Goal: Task Accomplishment & Management: Use online tool/utility

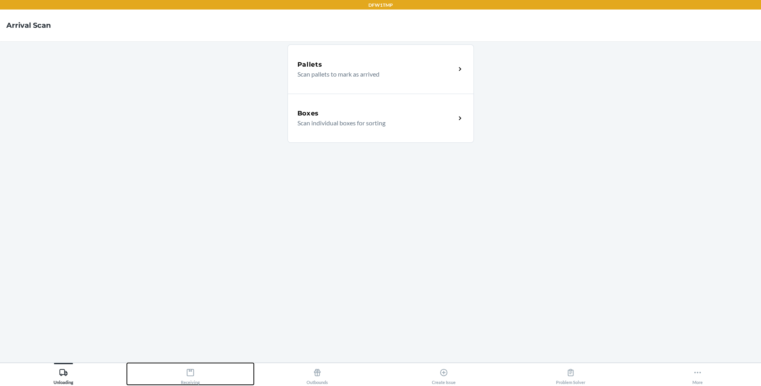
click at [187, 373] on icon at bounding box center [190, 372] width 7 height 7
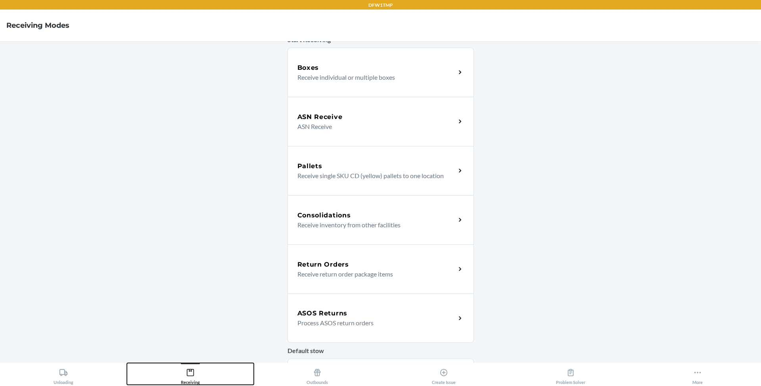
scroll to position [137, 0]
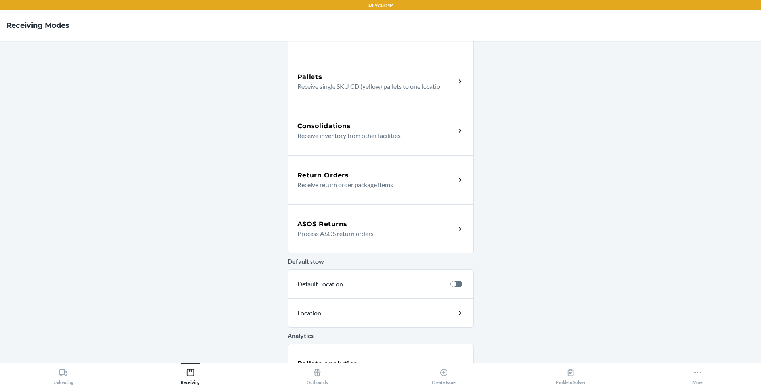
click at [369, 223] on div "ASOS Returns" at bounding box center [377, 224] width 158 height 10
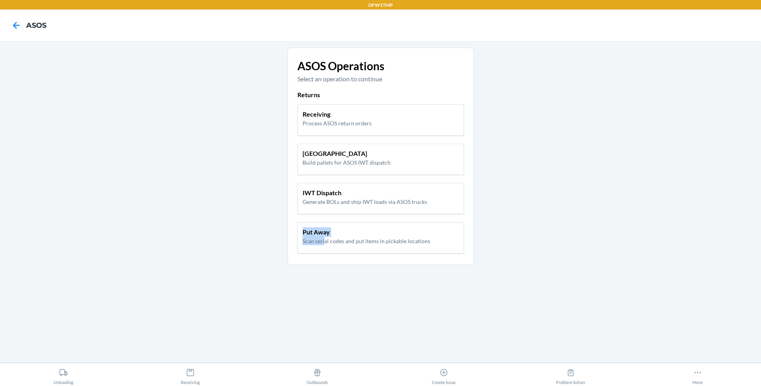
drag, startPoint x: 323, startPoint y: 236, endPoint x: 584, endPoint y: 223, distance: 260.7
click at [584, 223] on main "ASOS Operations Select an operation to continue Returns Receiving Process ASOS …" at bounding box center [380, 201] width 761 height 321
click at [714, 369] on button "More" at bounding box center [697, 374] width 127 height 22
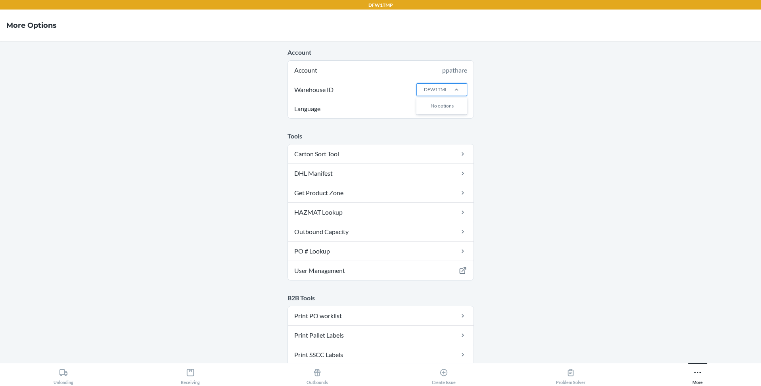
click at [444, 87] on div "DFW1TMP" at bounding box center [436, 89] width 24 height 7
click at [424, 87] on input "Warehouse ID 0 results available. Use Up and Down to choose options, press Ente…" at bounding box center [423, 89] width 1 height 7
type input "tst"
click at [433, 166] on div "TST_LOG" at bounding box center [444, 167] width 43 height 15
click at [430, 93] on input "tst" at bounding box center [426, 89] width 6 height 7
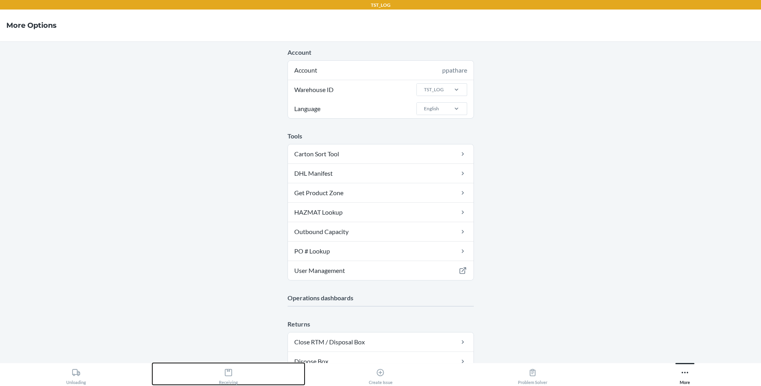
click at [228, 375] on icon at bounding box center [228, 372] width 7 height 7
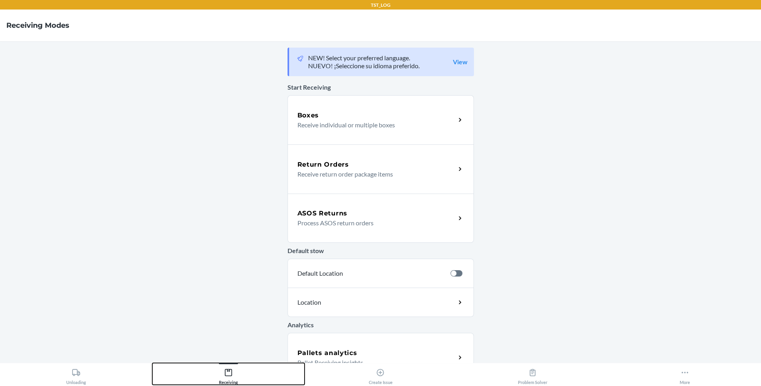
scroll to position [3, 0]
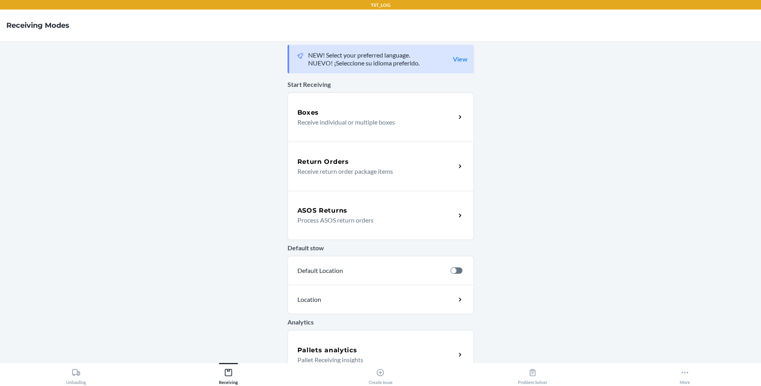
click at [388, 225] on div "ASOS Returns Process ASOS return orders" at bounding box center [381, 215] width 186 height 49
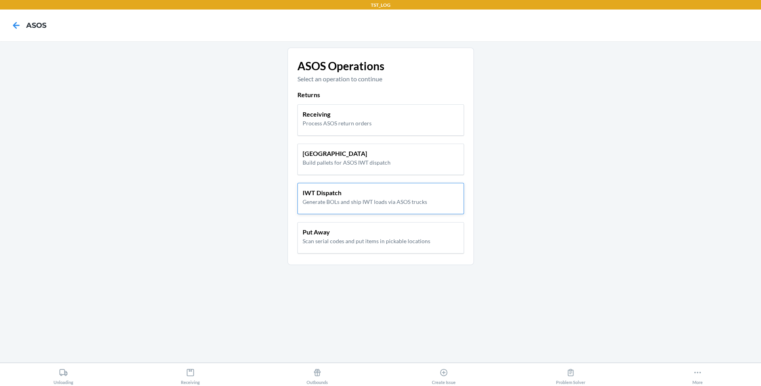
click at [361, 198] on p "Generate BOLs and ship IWT loads via ASOS trucks" at bounding box center [365, 202] width 125 height 8
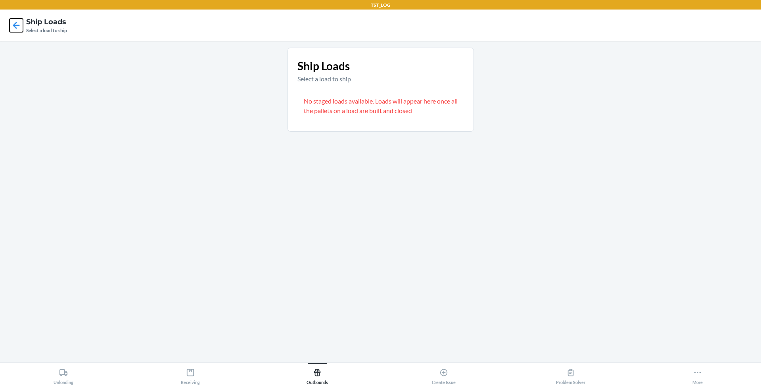
click at [16, 26] on icon at bounding box center [16, 25] width 13 height 13
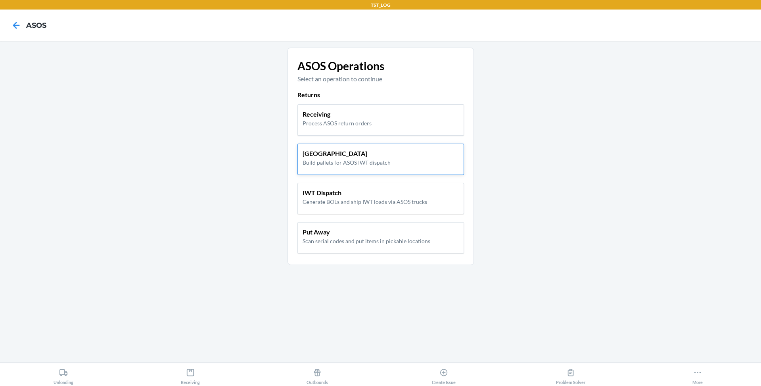
click at [352, 144] on div "Pallet Building Build pallets for ASOS IWT dispatch" at bounding box center [381, 159] width 167 height 31
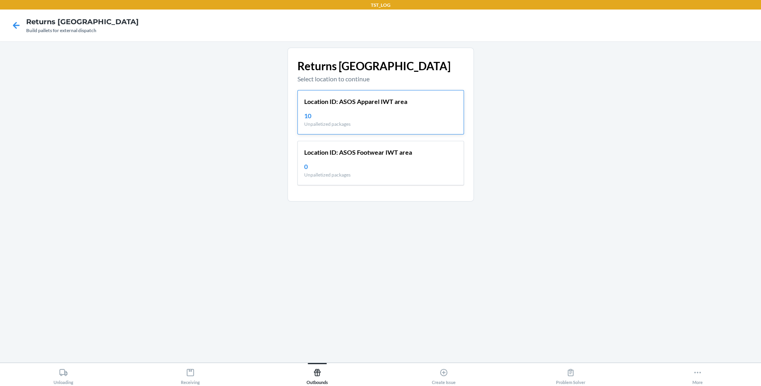
click at [374, 112] on div "10 Unpalletized packages" at bounding box center [380, 119] width 153 height 17
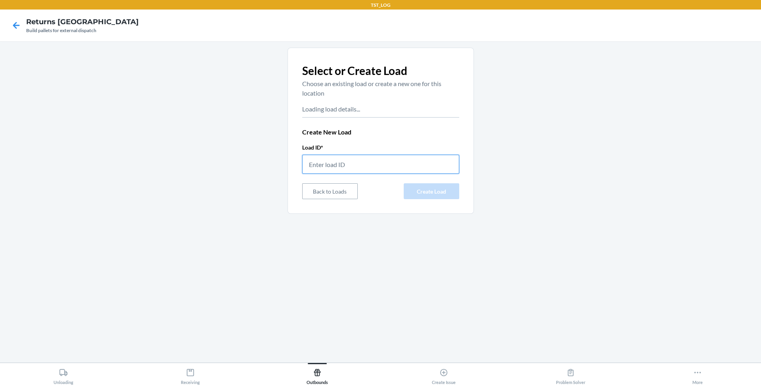
click at [341, 158] on input "text" at bounding box center [380, 164] width 157 height 19
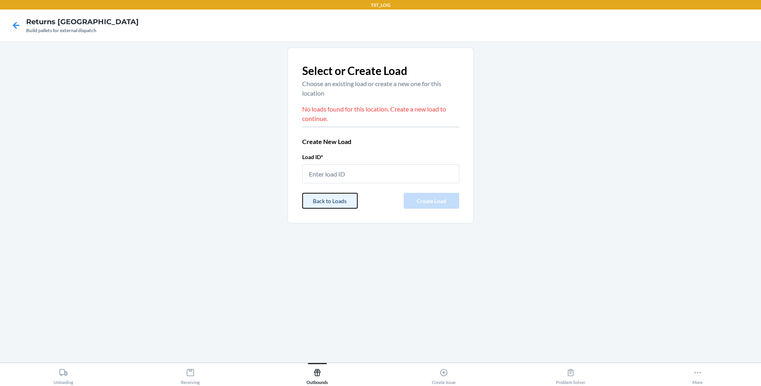
click at [330, 199] on button "Back to Loads" at bounding box center [330, 201] width 56 height 16
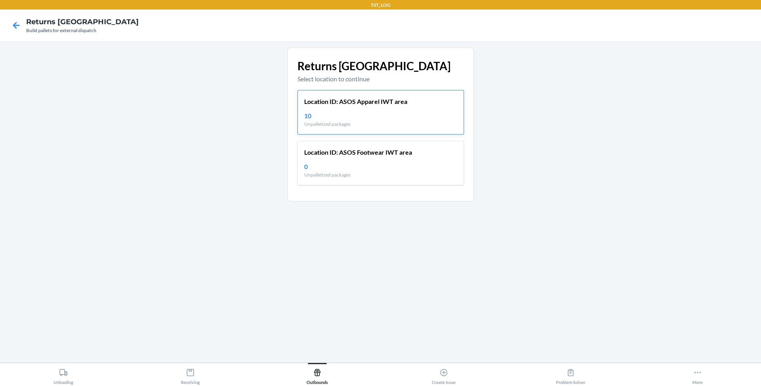
click at [363, 128] on div "Location ID: ASOS Apparel IWT area 10 Unpalletized packages" at bounding box center [381, 112] width 167 height 44
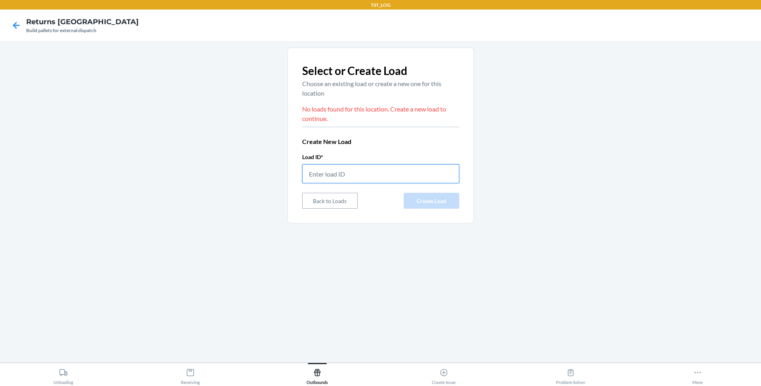
click at [355, 168] on input "text" at bounding box center [380, 173] width 157 height 19
type input "testloadtstlog"
click at [458, 194] on button "Create Load" at bounding box center [432, 201] width 56 height 16
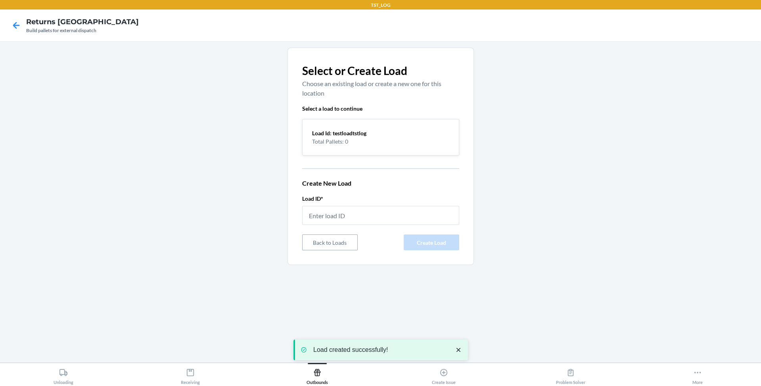
click at [381, 138] on p "Total Pallets: 0" at bounding box center [380, 141] width 137 height 8
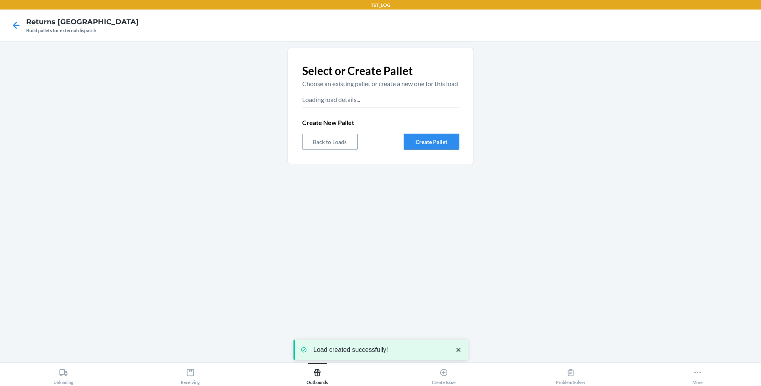
click at [431, 150] on button "Create Pallet" at bounding box center [432, 142] width 56 height 16
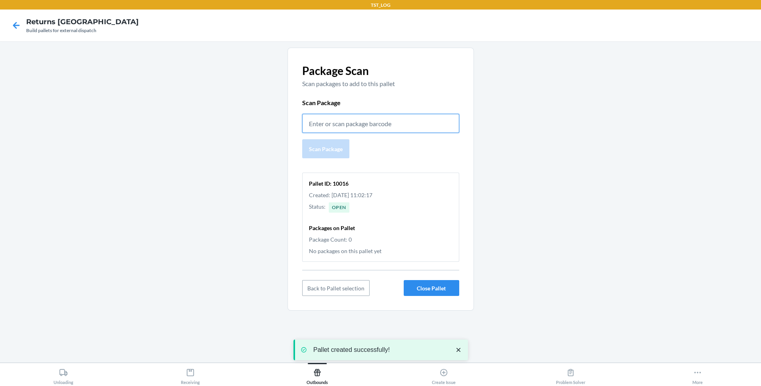
paste input "58657"
type input "58657"
click at [339, 140] on button "Scan Package" at bounding box center [325, 148] width 47 height 19
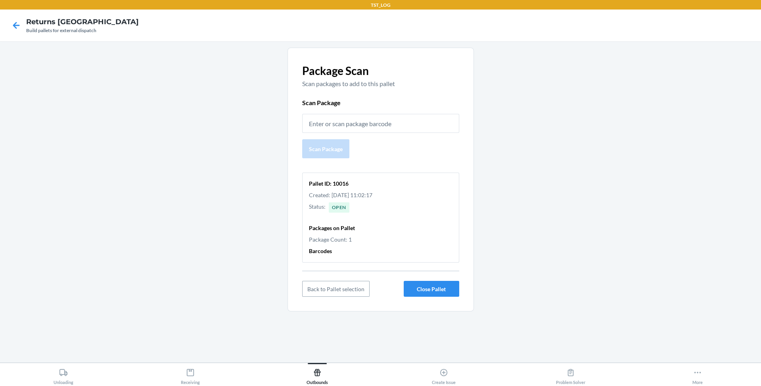
click at [352, 238] on p "Package Count: 1" at bounding box center [381, 239] width 144 height 8
click at [329, 286] on button "Back to Pallet selection" at bounding box center [335, 289] width 67 height 16
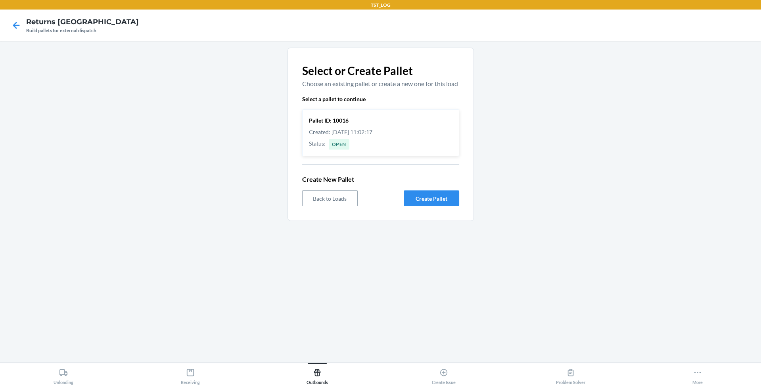
click at [373, 135] on div "Pallet ID: 10016 Created: 23/09/2025, 11:02:17 Status : Open" at bounding box center [381, 133] width 144 height 37
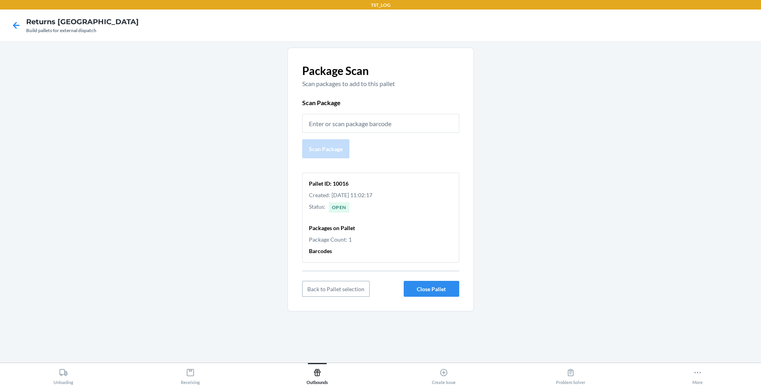
click at [342, 183] on p "Pallet ID: 10016" at bounding box center [381, 183] width 144 height 8
copy p "10016"
click at [389, 186] on p "Pallet ID: 10016" at bounding box center [381, 183] width 144 height 8
click at [429, 288] on button "Close Pallet" at bounding box center [432, 289] width 56 height 16
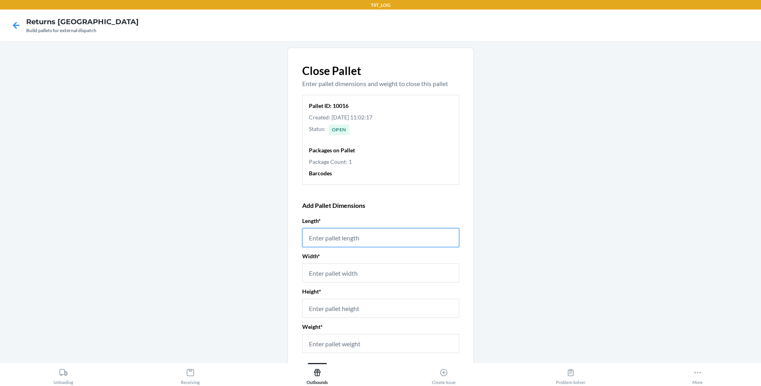
click at [352, 236] on input "number" at bounding box center [380, 237] width 157 height 19
type input "45"
click at [357, 284] on div "Length * 45 Width * Height * Weight *" at bounding box center [380, 287] width 157 height 140
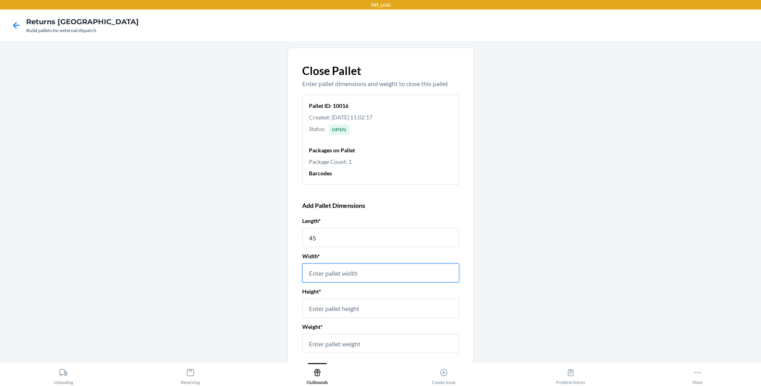
click at [353, 271] on input "number" at bounding box center [380, 272] width 157 height 19
type input "43"
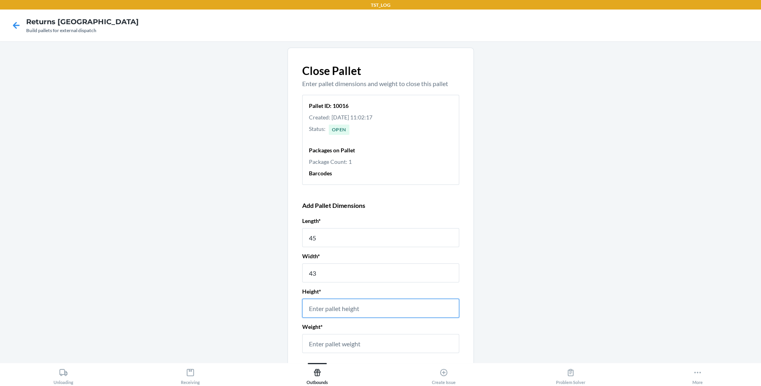
click at [348, 306] on input "number" at bounding box center [380, 308] width 157 height 19
type input "65"
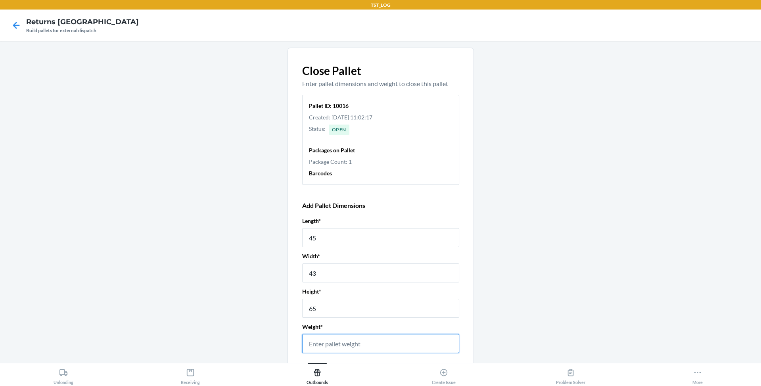
click at [338, 343] on input "number" at bounding box center [380, 343] width 157 height 19
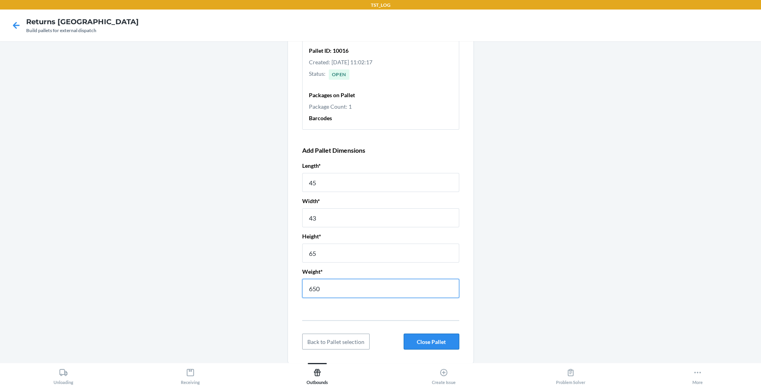
type input "650"
click at [435, 341] on button "Close Pallet" at bounding box center [432, 342] width 56 height 16
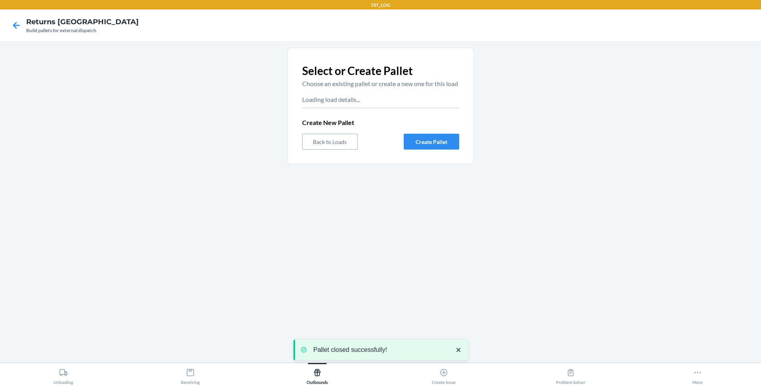
scroll to position [0, 0]
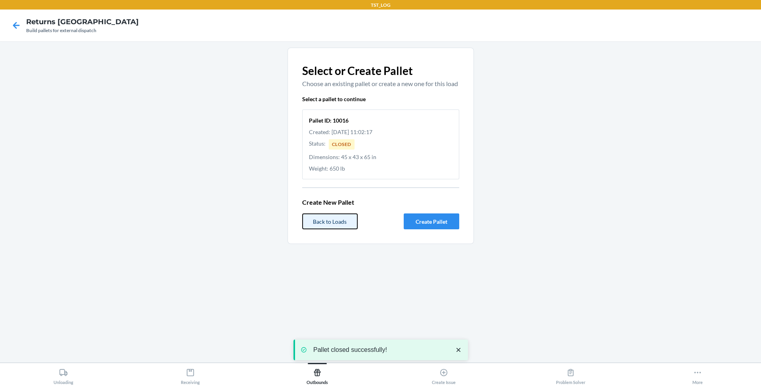
click at [335, 229] on button "Back to Loads" at bounding box center [330, 221] width 56 height 16
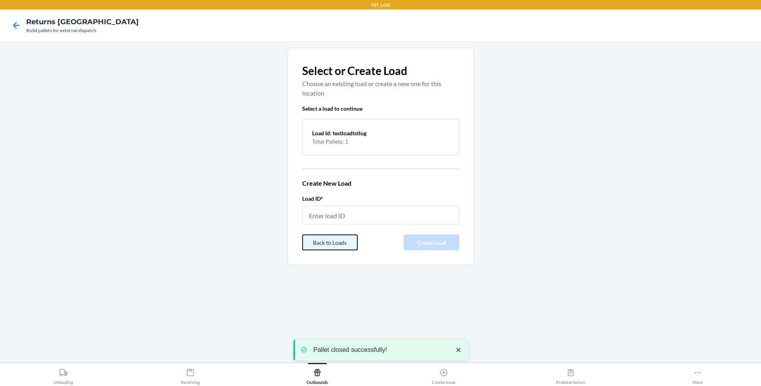
click at [306, 242] on button "Back to Loads" at bounding box center [330, 243] width 56 height 16
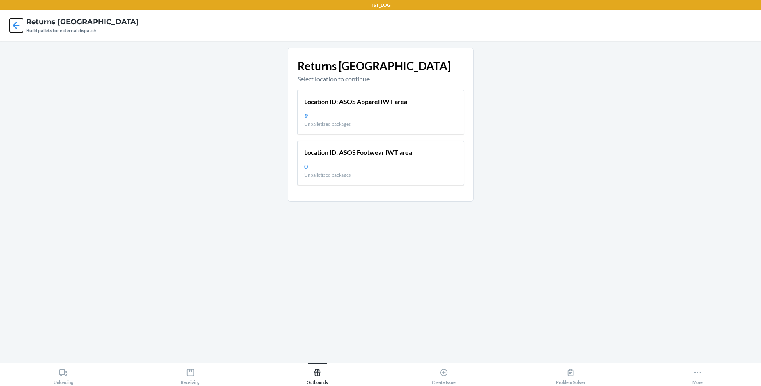
click at [20, 28] on icon at bounding box center [16, 25] width 13 height 13
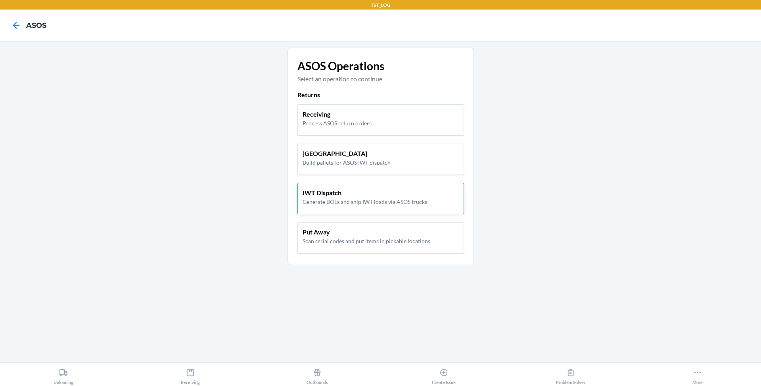
click at [361, 199] on p "Generate BOLs and ship IWT loads via ASOS trucks" at bounding box center [365, 202] width 125 height 8
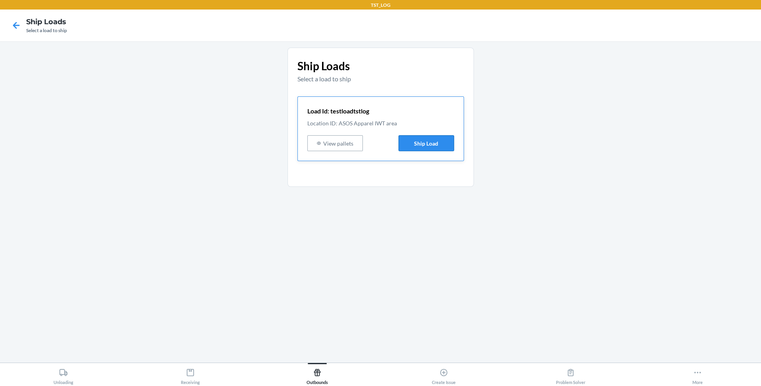
click at [415, 142] on button "Ship Load" at bounding box center [427, 143] width 56 height 16
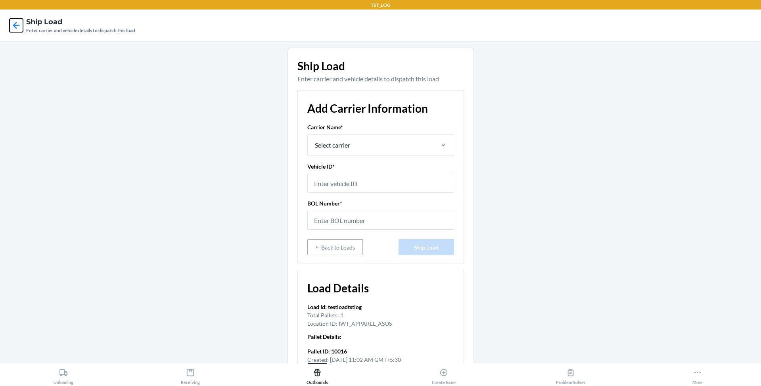
click at [13, 23] on icon at bounding box center [16, 25] width 13 height 13
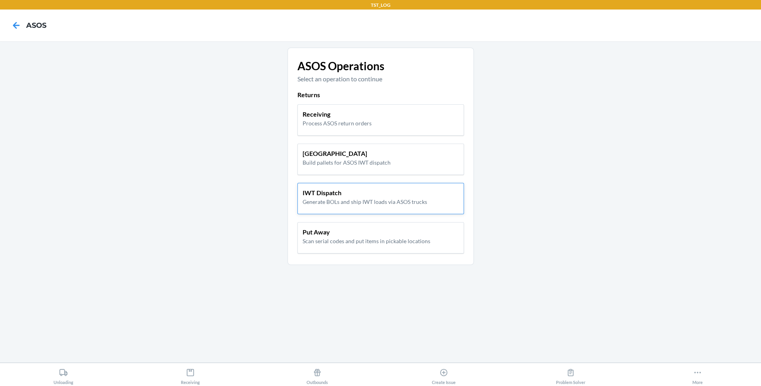
click at [344, 192] on p "IWT Dispatch" at bounding box center [365, 193] width 125 height 10
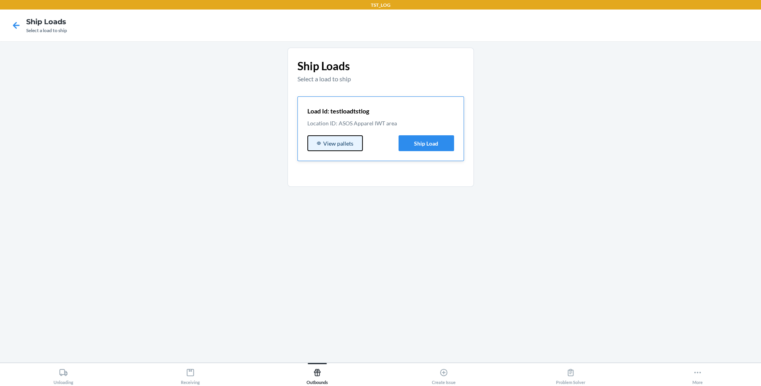
click at [351, 142] on button "View pallets" at bounding box center [336, 143] width 56 height 16
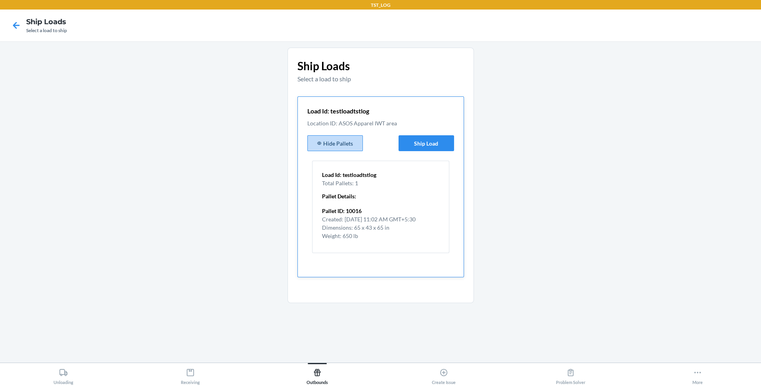
click at [351, 211] on p "Pallet ID: 10016" at bounding box center [369, 211] width 94 height 8
click at [438, 138] on button "Ship Load" at bounding box center [427, 143] width 56 height 16
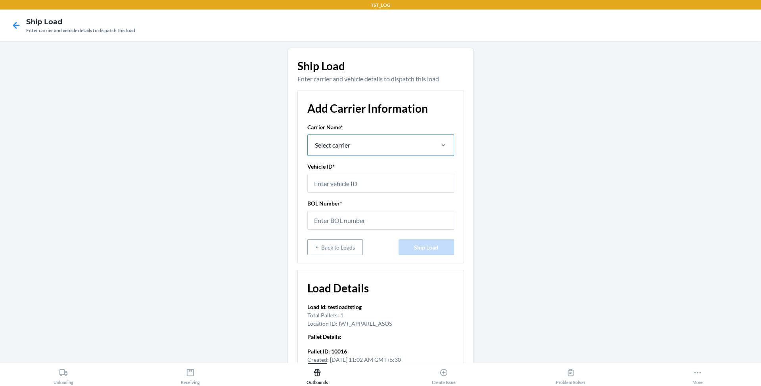
click at [407, 143] on div "Select carrier" at bounding box center [370, 145] width 125 height 21
click at [315, 143] on input "Select carrier" at bounding box center [314, 145] width 1 height 10
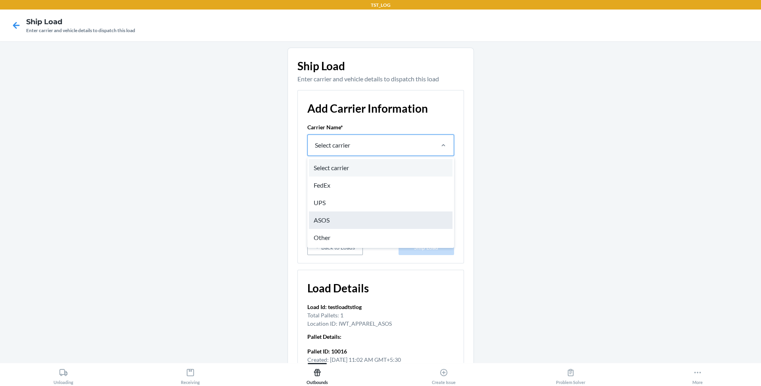
click at [362, 216] on div "ASOS" at bounding box center [381, 219] width 144 height 17
click at [315, 150] on input "option ASOS focused, 4 of 5. 5 results available. Use Up and Down to choose opt…" at bounding box center [314, 145] width 1 height 10
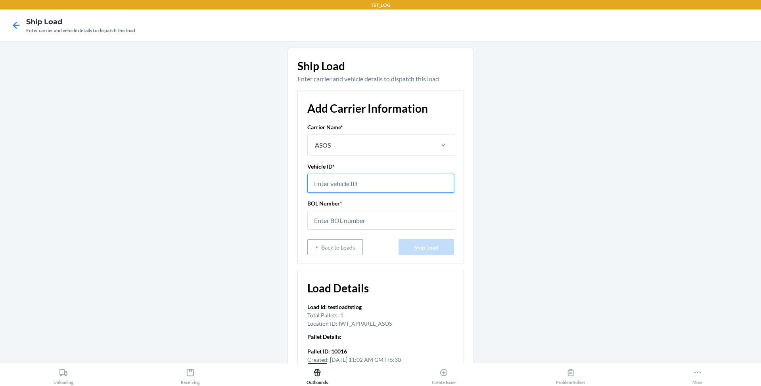
click at [365, 192] on div at bounding box center [381, 183] width 147 height 19
click at [365, 192] on input "text" at bounding box center [381, 183] width 147 height 19
type input "testvehiceldasos2"
click at [368, 217] on input "text" at bounding box center [381, 220] width 147 height 19
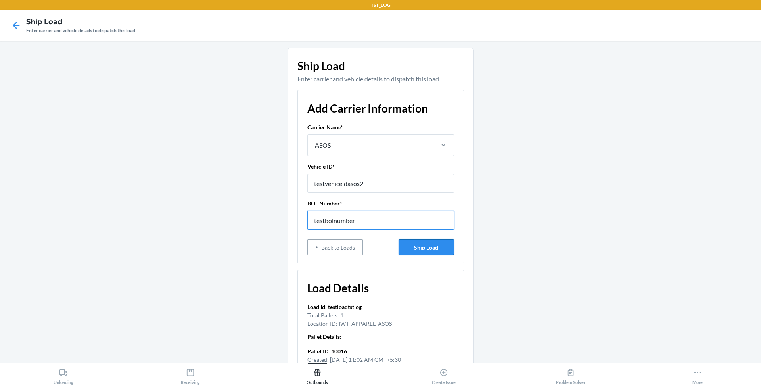
type input "testbolnumber"
click at [437, 250] on button "Ship Load" at bounding box center [427, 247] width 56 height 16
